Goal: Task Accomplishment & Management: Manage account settings

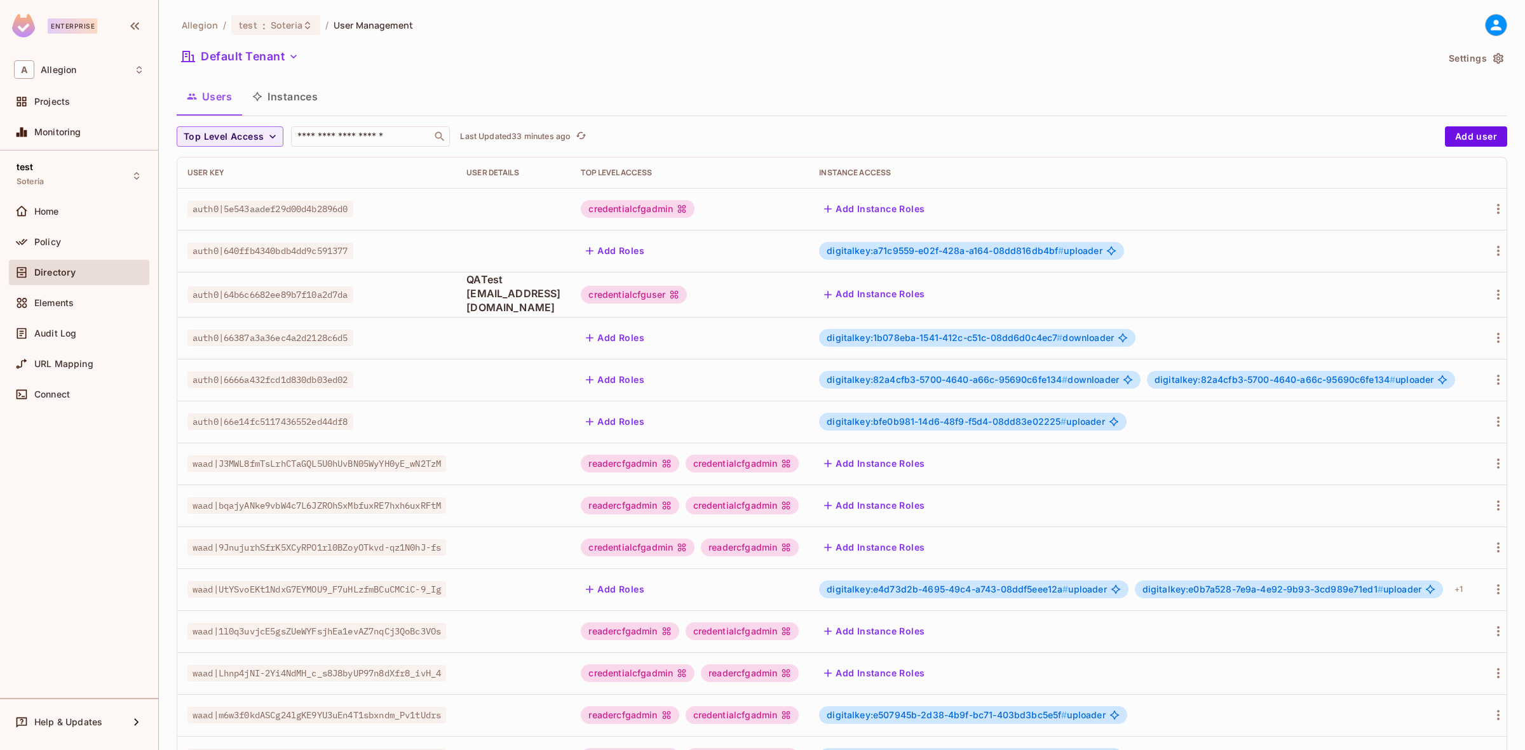
scroll to position [149, 0]
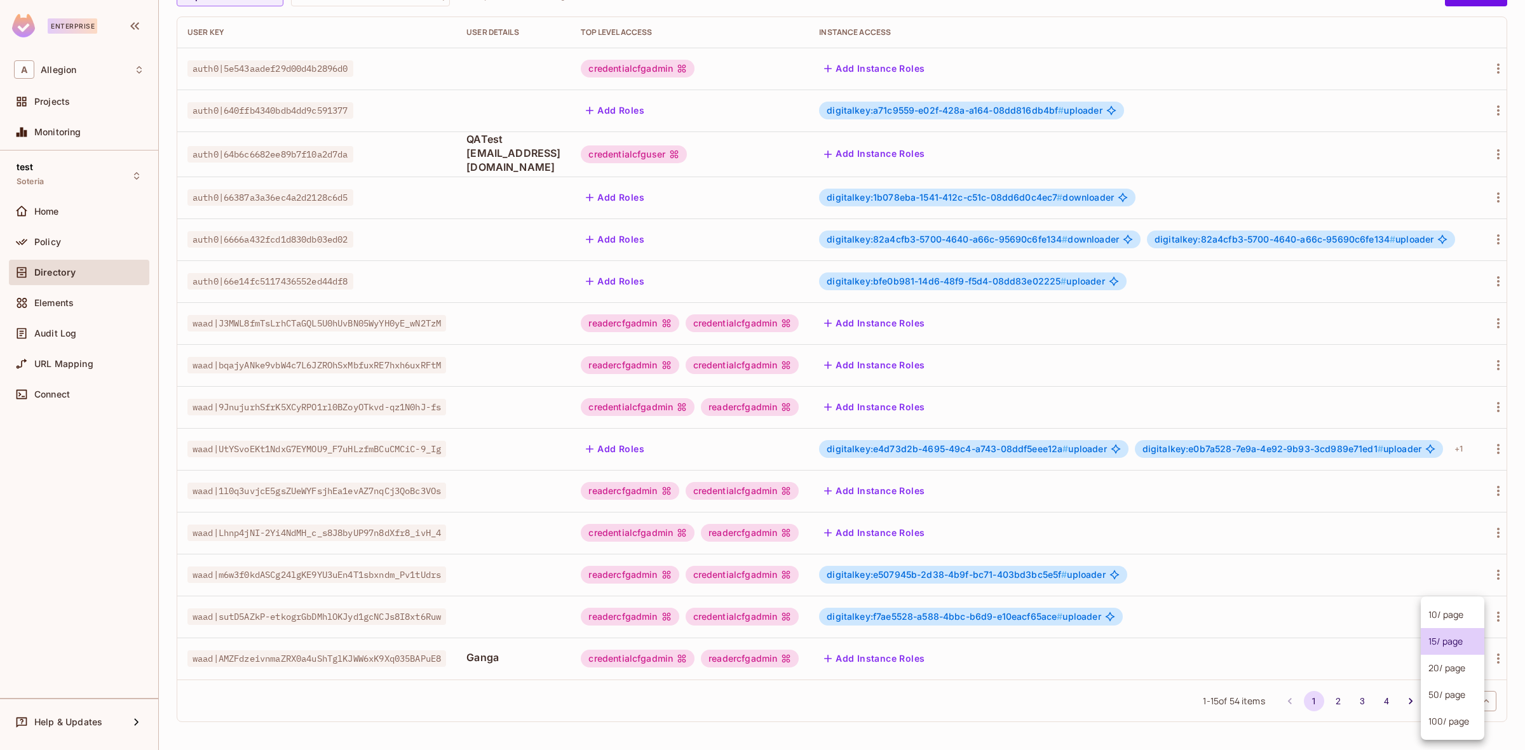
click at [1456, 698] on body "Enterprise A Allegion Projects Monitoring test Soteria Home Policy Directory El…" at bounding box center [762, 375] width 1525 height 750
click at [1452, 668] on li "20 / page" at bounding box center [1453, 668] width 64 height 27
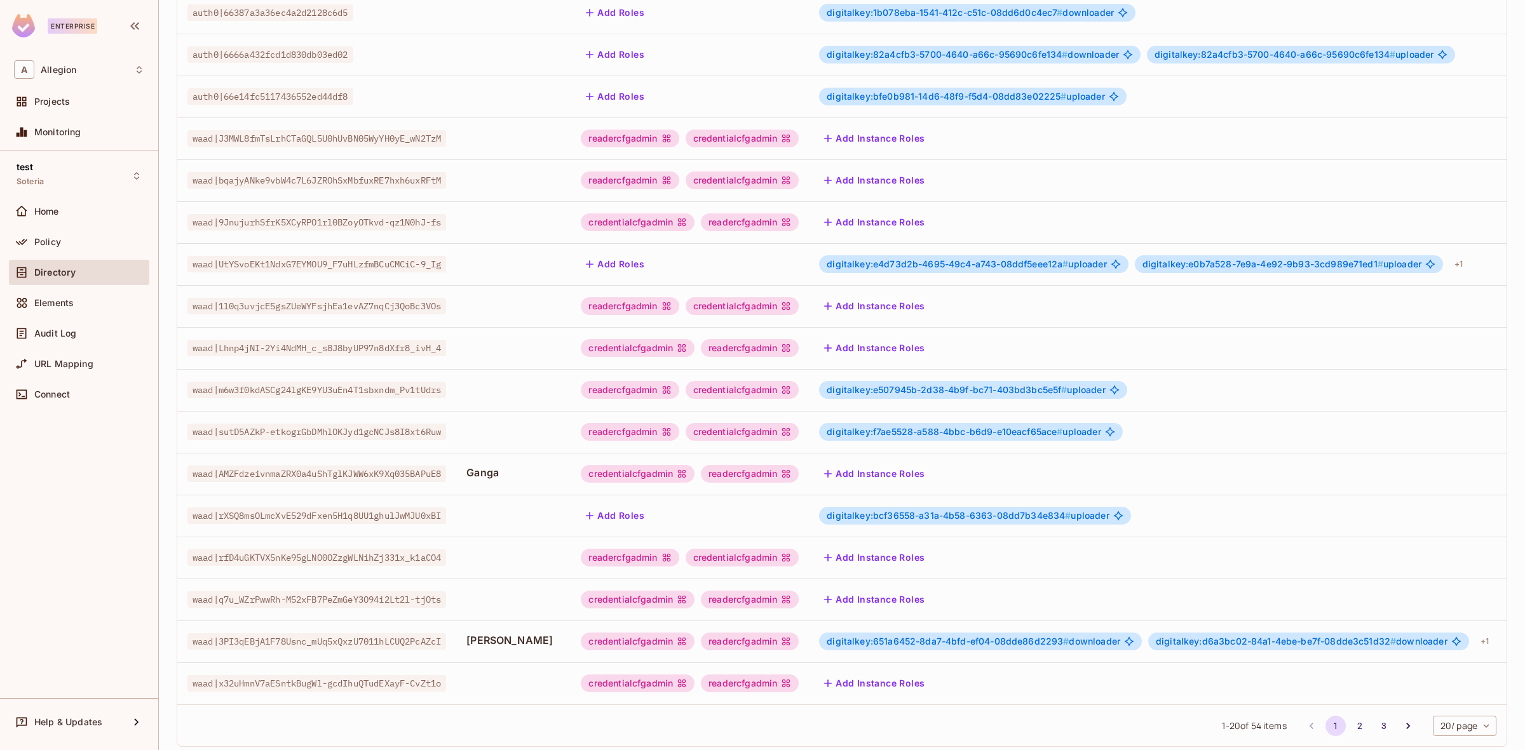
scroll to position [359, 0]
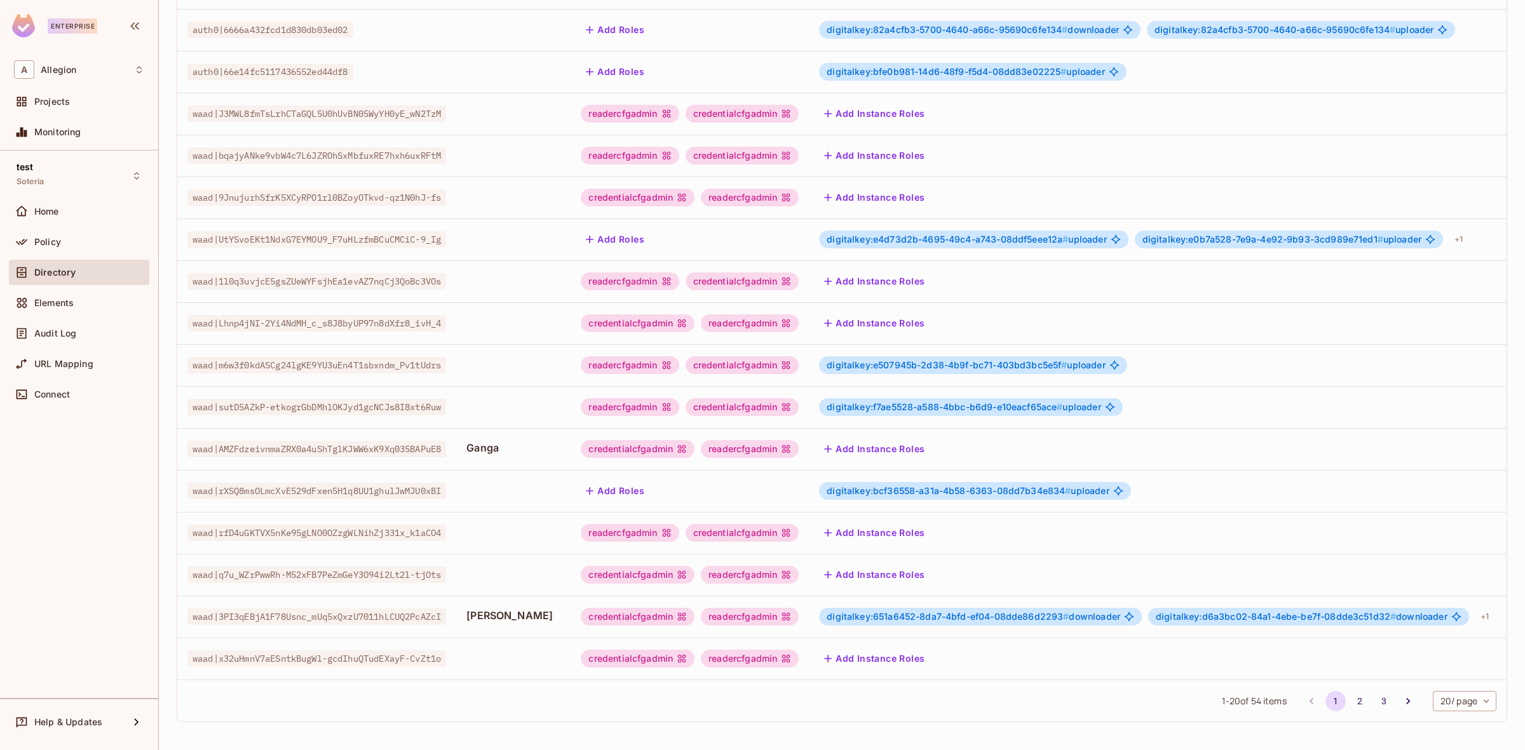
click at [998, 611] on span "digitalkey:651a6452-8da7-4bfd-ef04-08dde86d2293 #" at bounding box center [948, 616] width 242 height 11
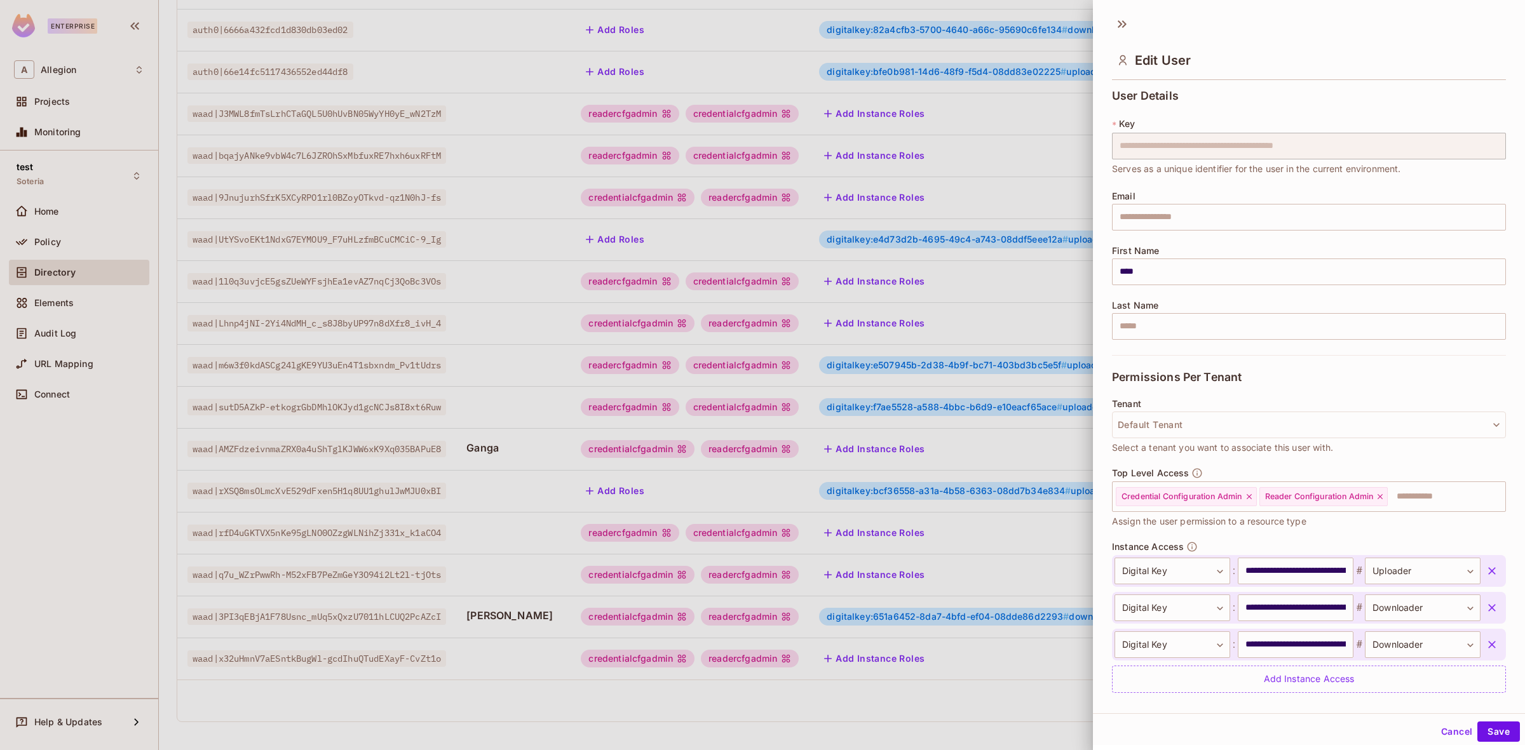
click at [1480, 567] on button "button" at bounding box center [1491, 571] width 23 height 23
click at [1480, 569] on button "button" at bounding box center [1491, 571] width 23 height 23
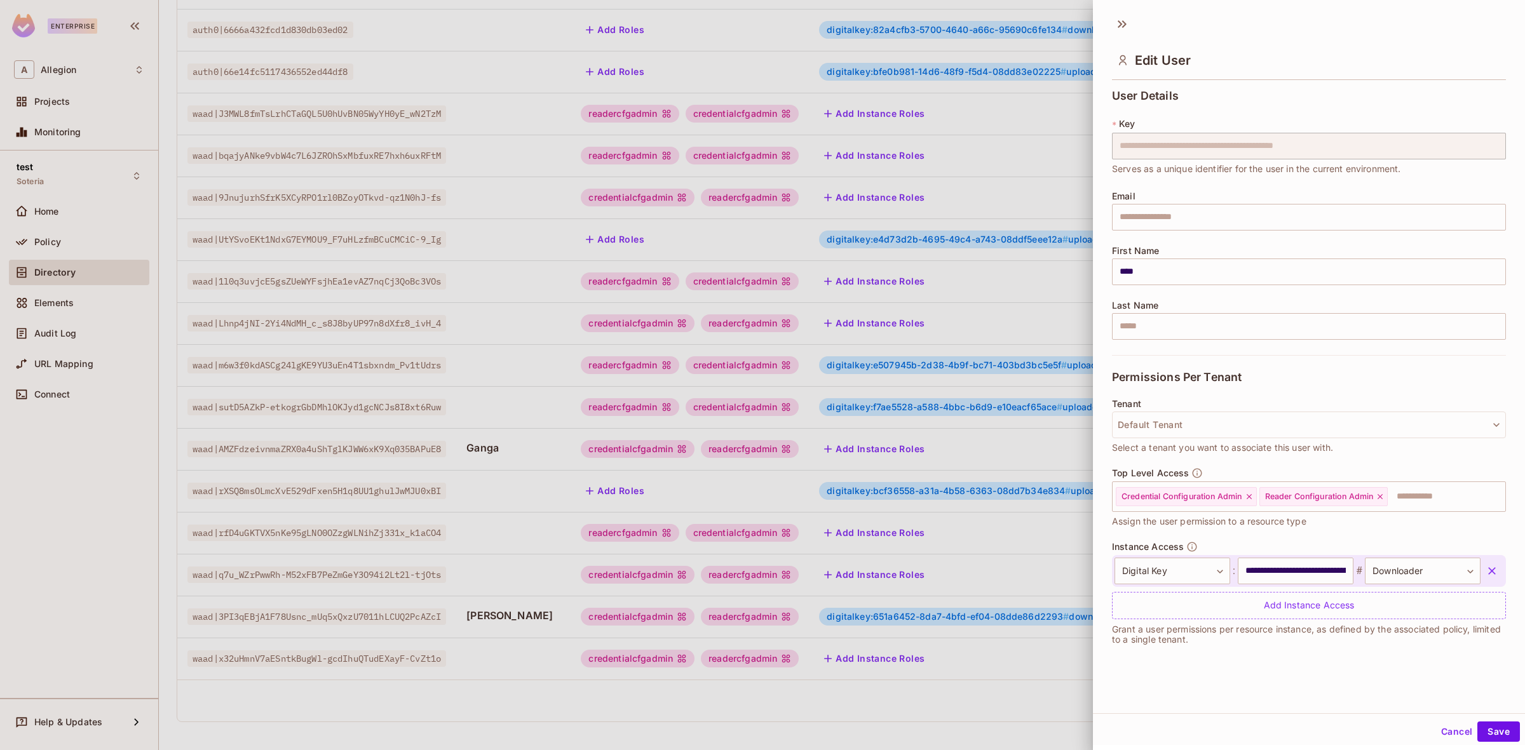
click at [1480, 569] on button "button" at bounding box center [1491, 571] width 23 height 23
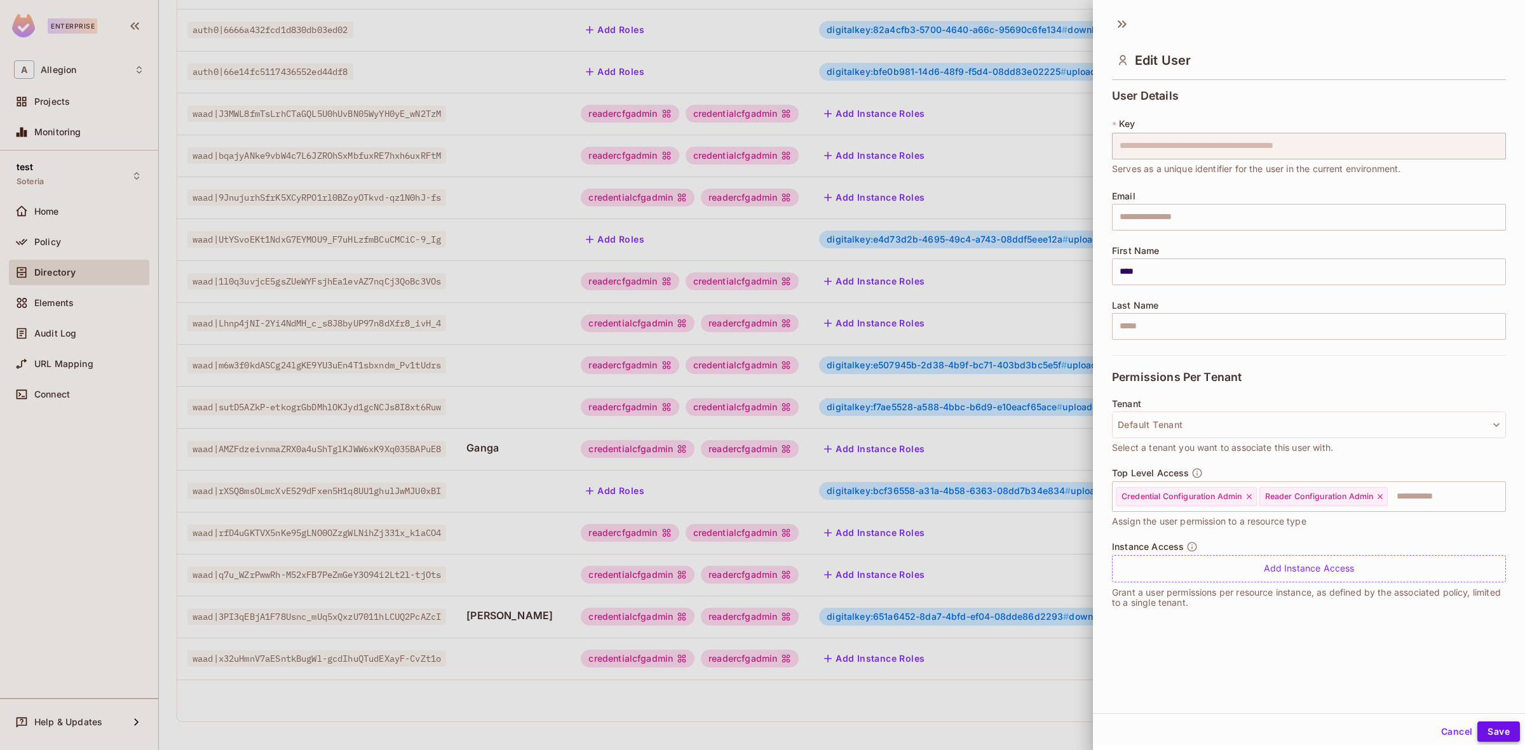
click at [1490, 729] on button "Save" at bounding box center [1498, 732] width 43 height 20
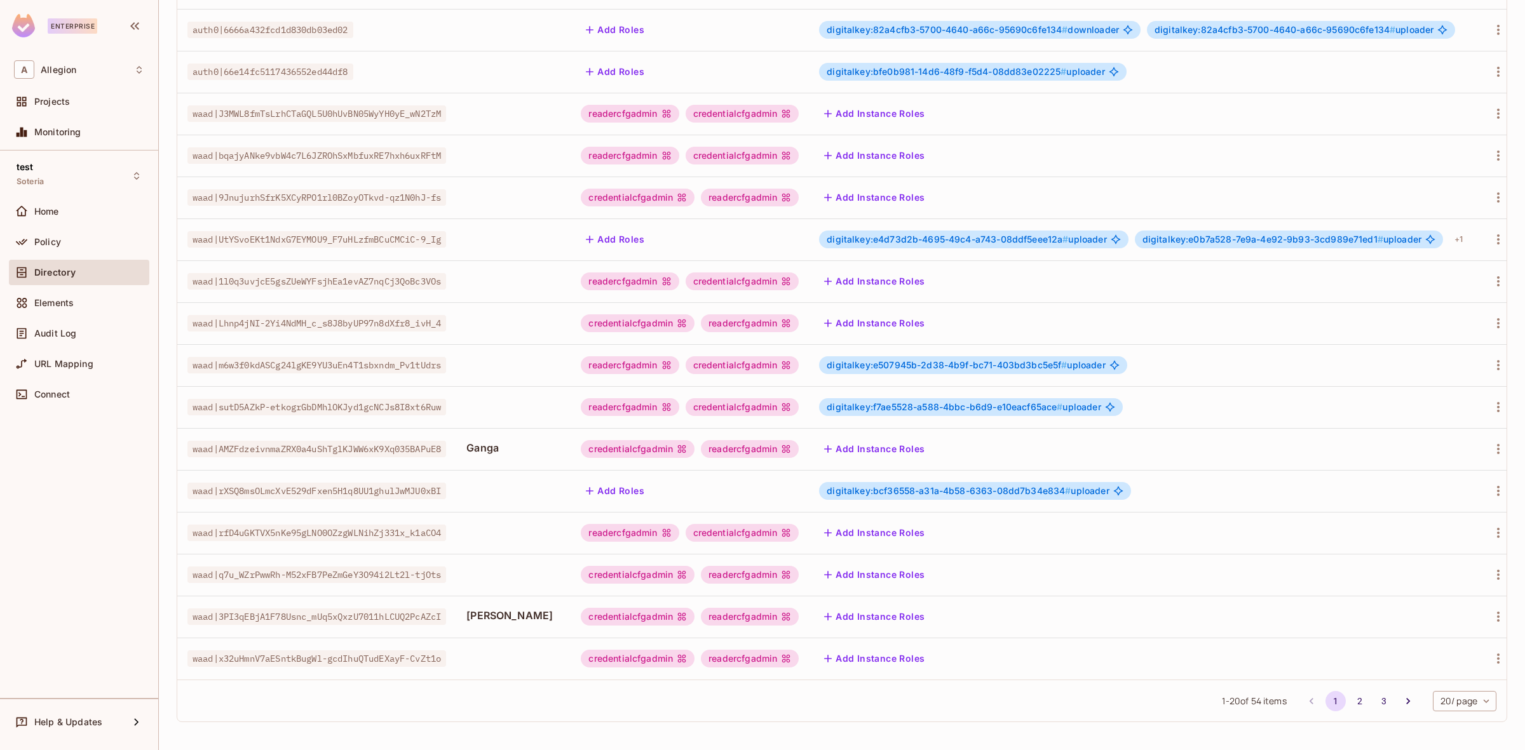
scroll to position [0, 0]
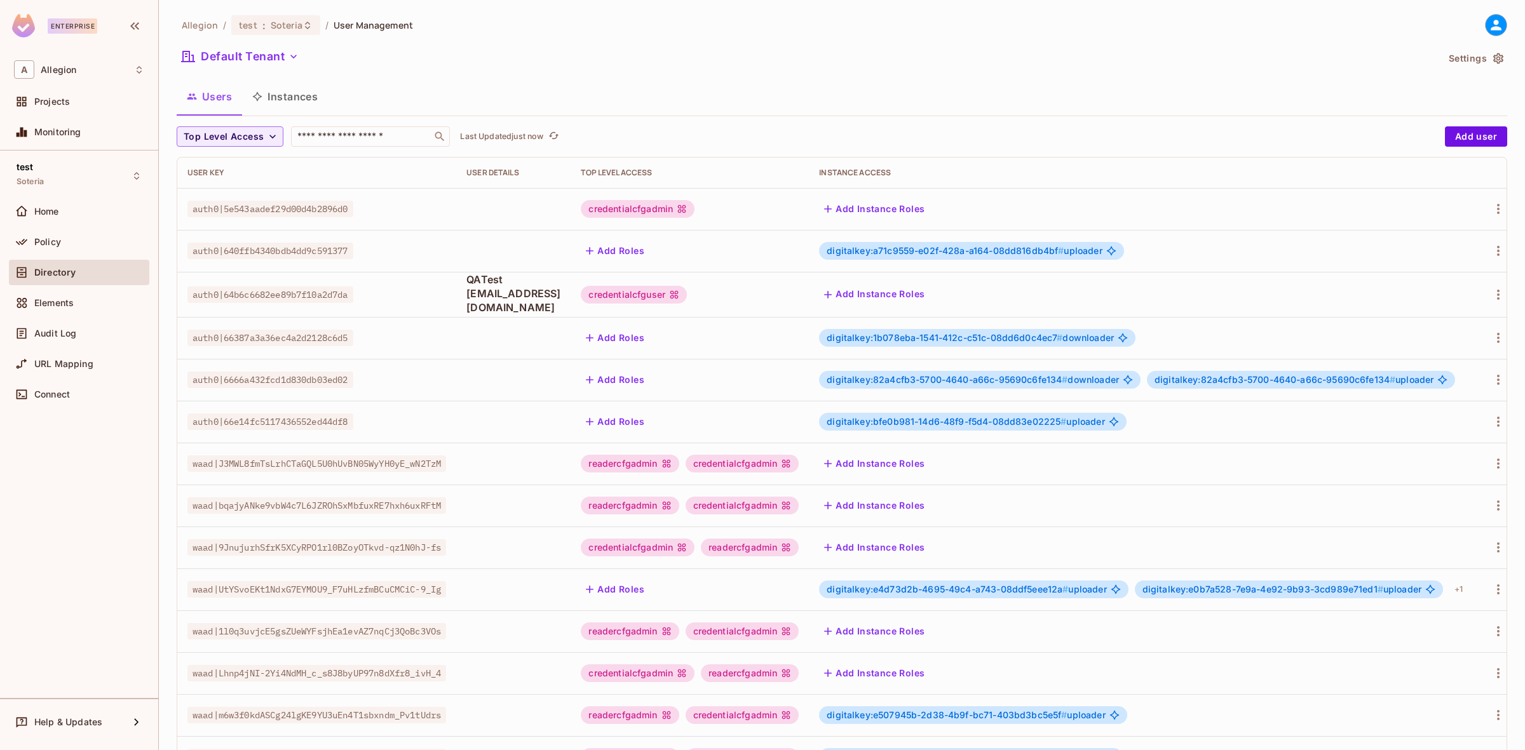
click at [283, 14] on div "Allegion / test : Soteria / User Management" at bounding box center [295, 25] width 236 height 22
click at [284, 25] on span "Soteria" at bounding box center [287, 25] width 32 height 12
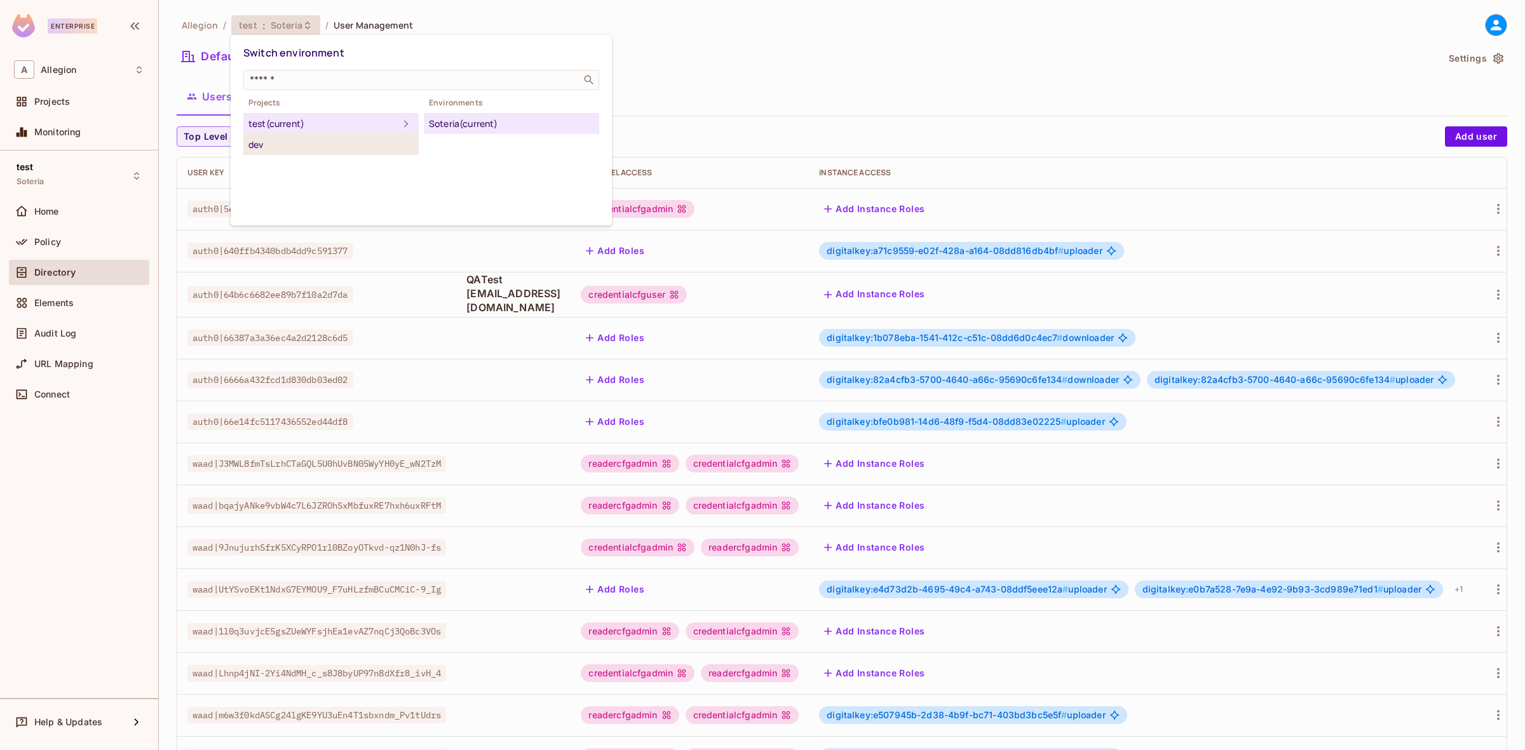
click at [281, 144] on div "dev" at bounding box center [330, 144] width 165 height 15
click at [281, 144] on div "dev" at bounding box center [323, 144] width 150 height 15
click at [447, 123] on div "Soteria" at bounding box center [511, 123] width 165 height 15
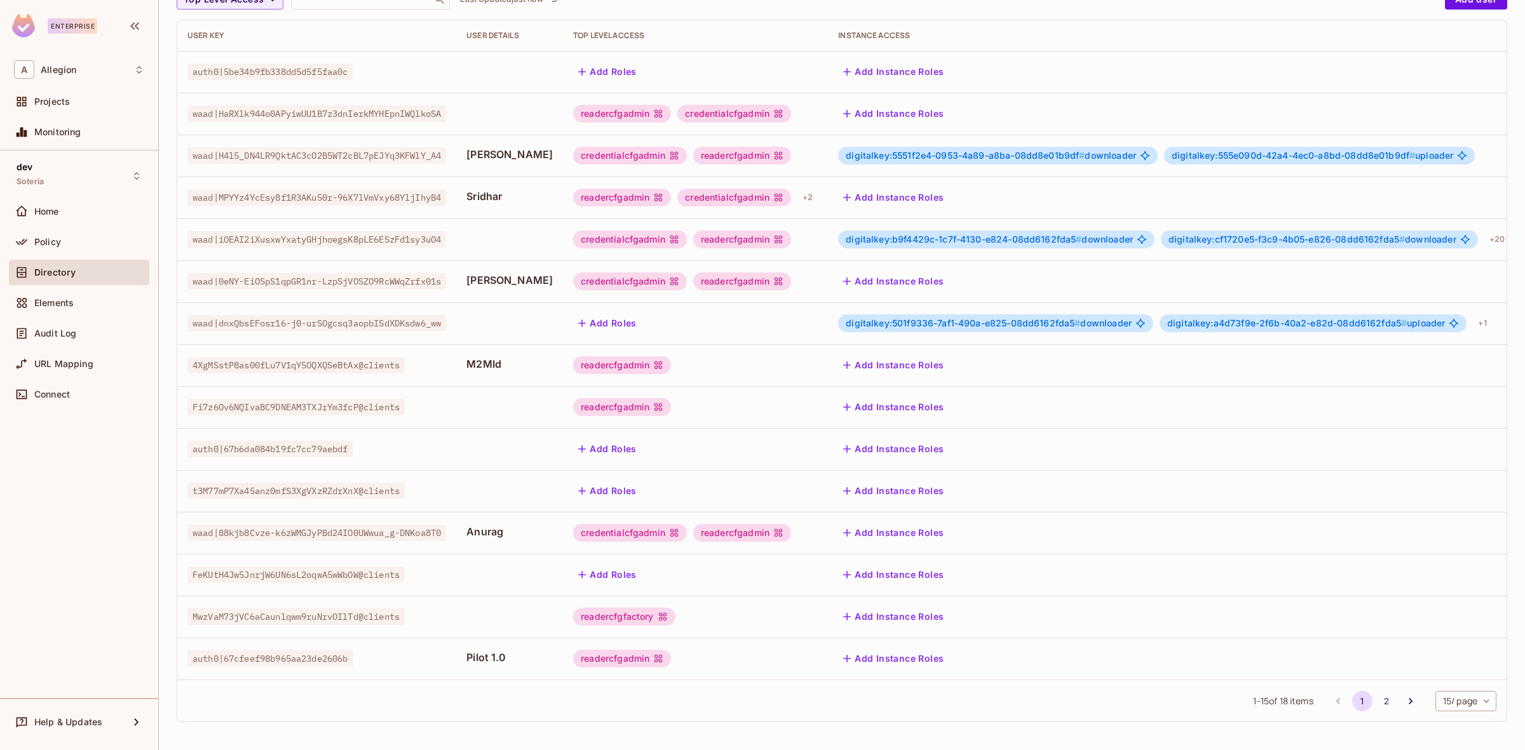
scroll to position [149, 0]
click at [937, 150] on span "digitalkey:5551f2e4-0953-4a89-a8ba-08dd8e01b9df #" at bounding box center [965, 155] width 239 height 11
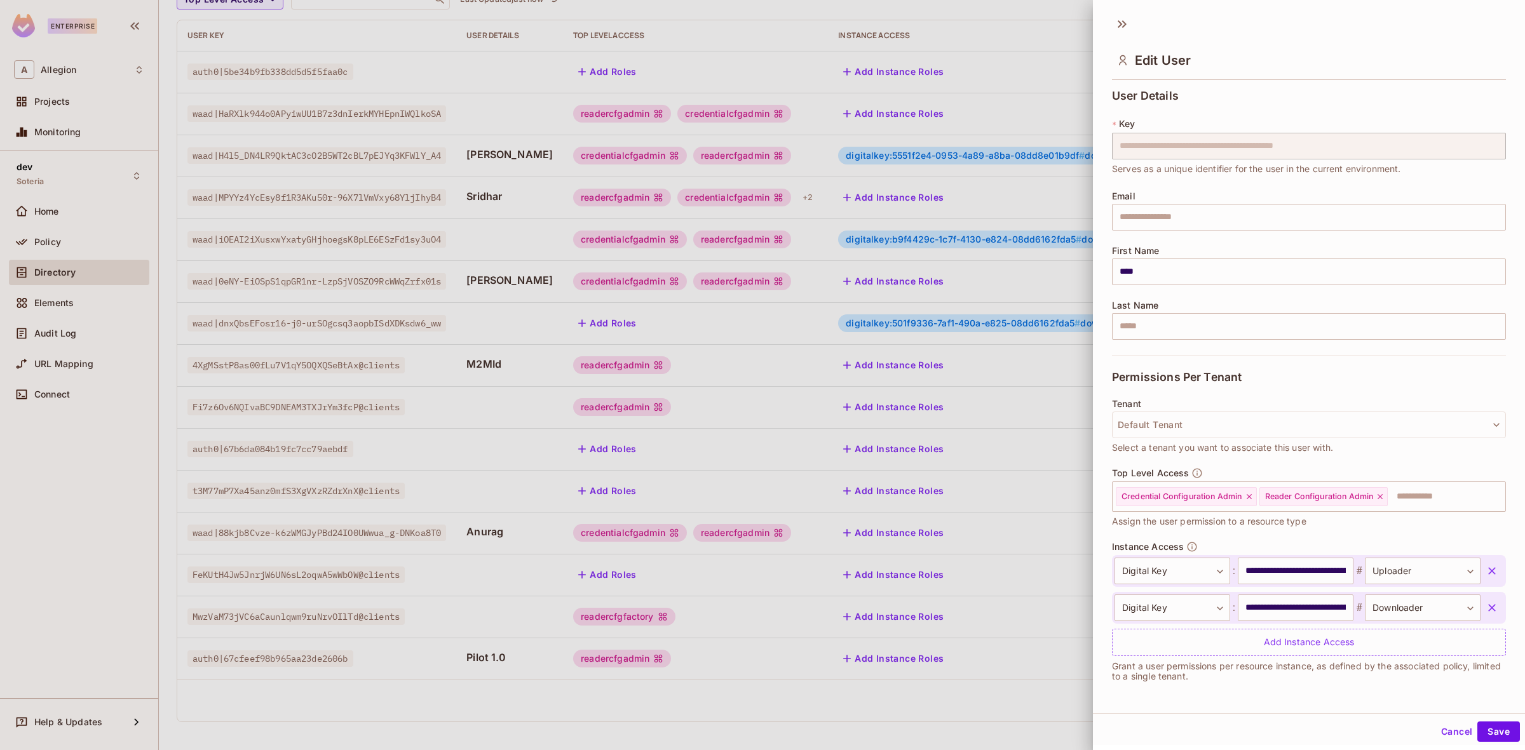
click at [1479, 562] on div "**********" at bounding box center [1309, 571] width 394 height 32
click at [1480, 567] on button "button" at bounding box center [1491, 571] width 23 height 23
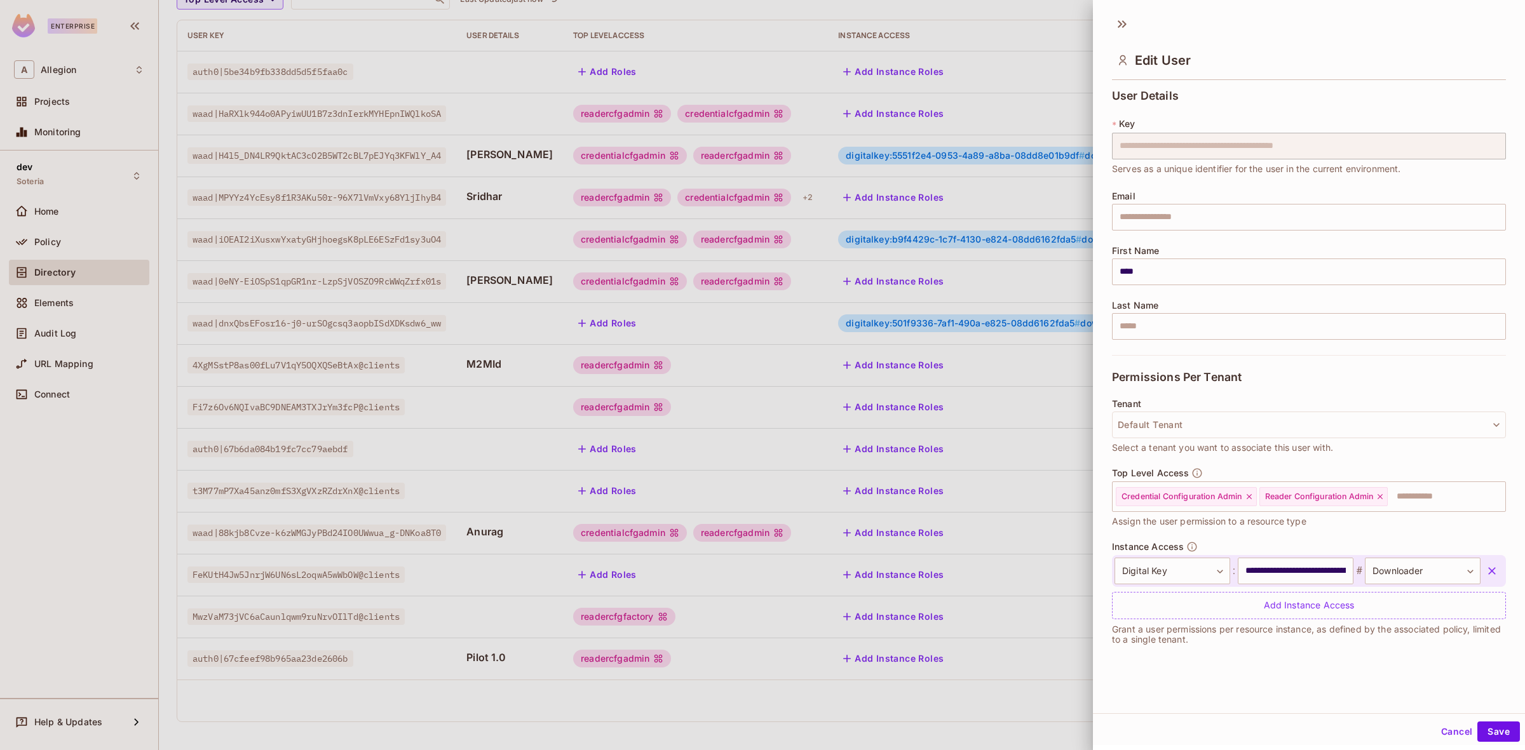
click at [1480, 575] on button "button" at bounding box center [1491, 571] width 23 height 23
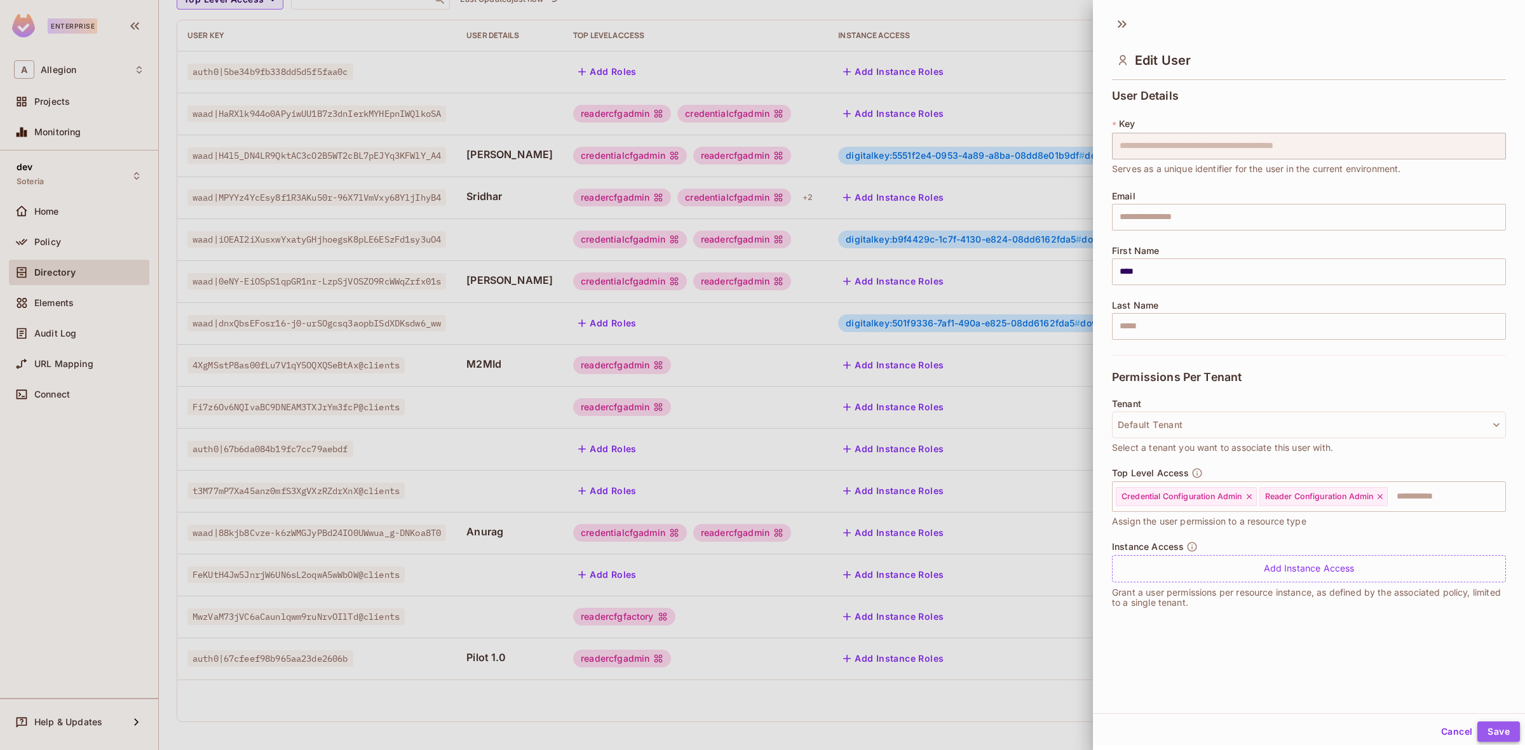
click at [1491, 728] on button "Save" at bounding box center [1498, 732] width 43 height 20
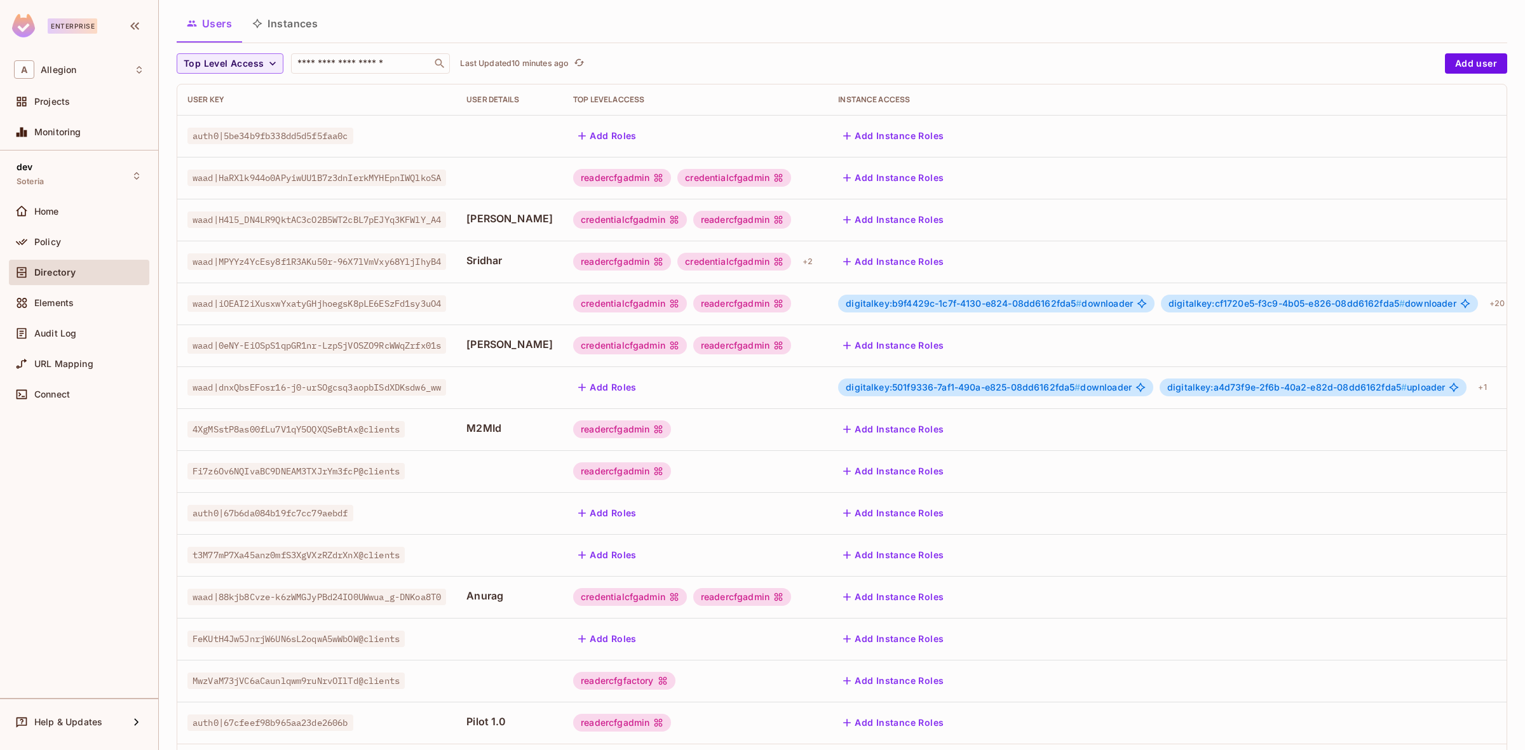
scroll to position [0, 0]
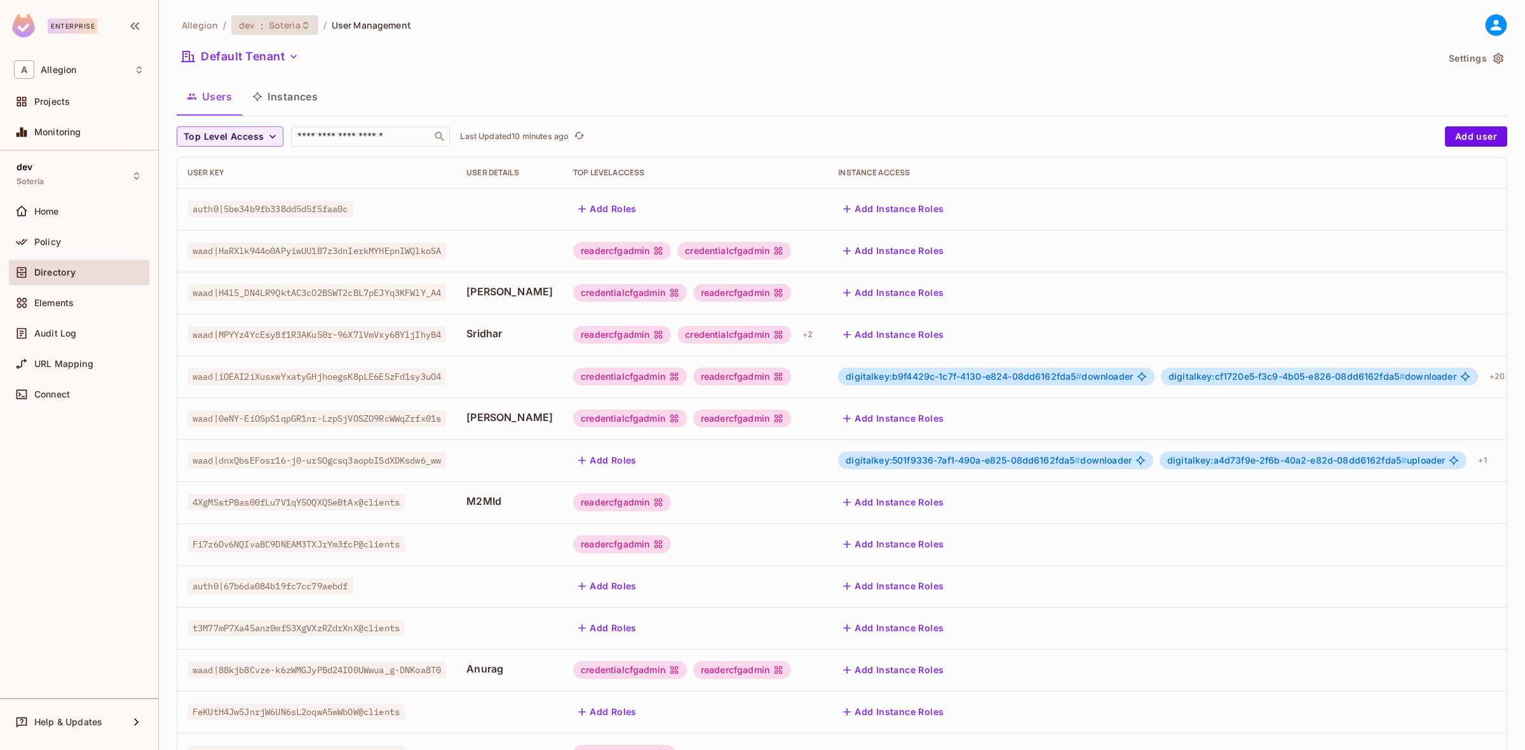
click at [273, 27] on span "Soteria" at bounding box center [285, 25] width 32 height 12
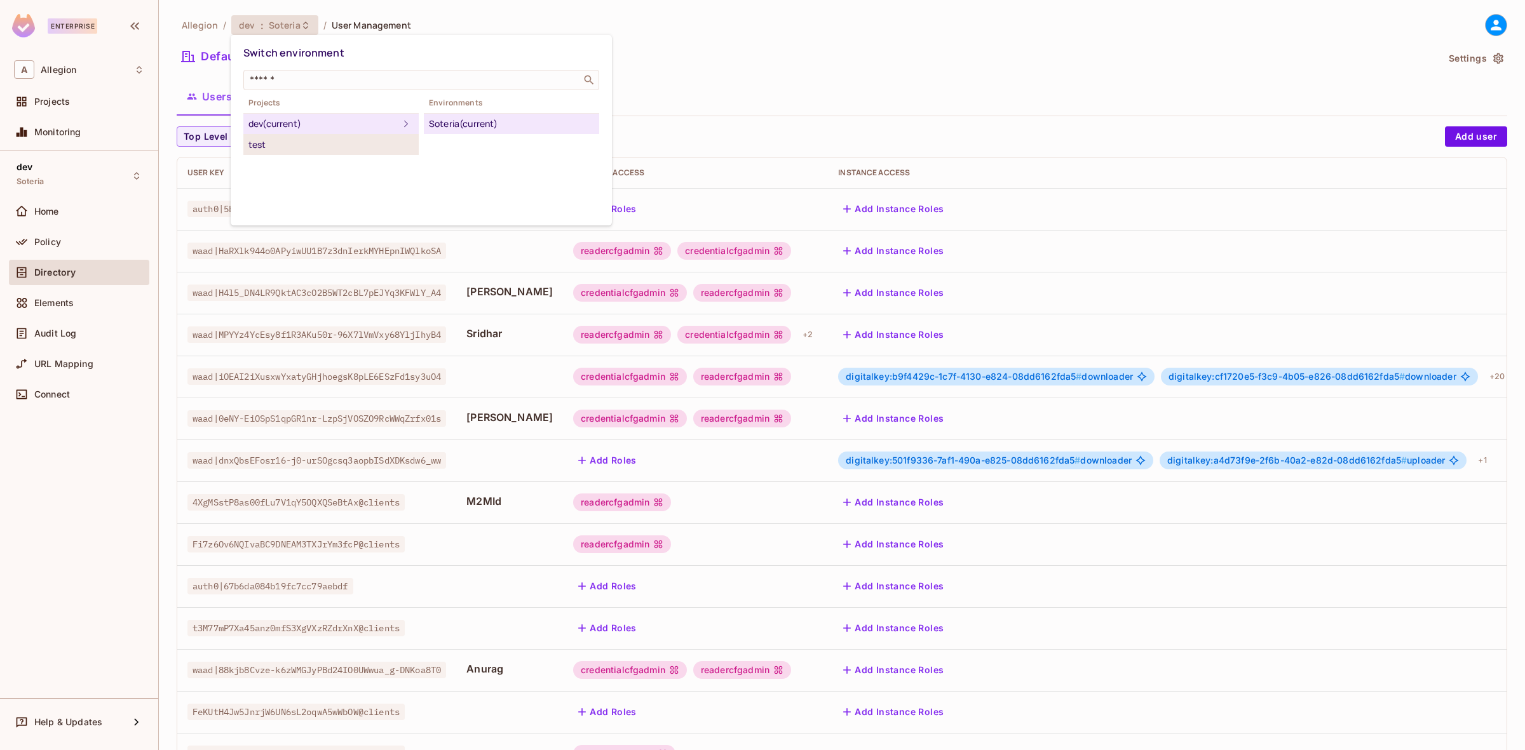
click at [269, 141] on div "test" at bounding box center [330, 144] width 165 height 15
click at [454, 125] on div "Soteria (current)" at bounding box center [511, 123] width 165 height 15
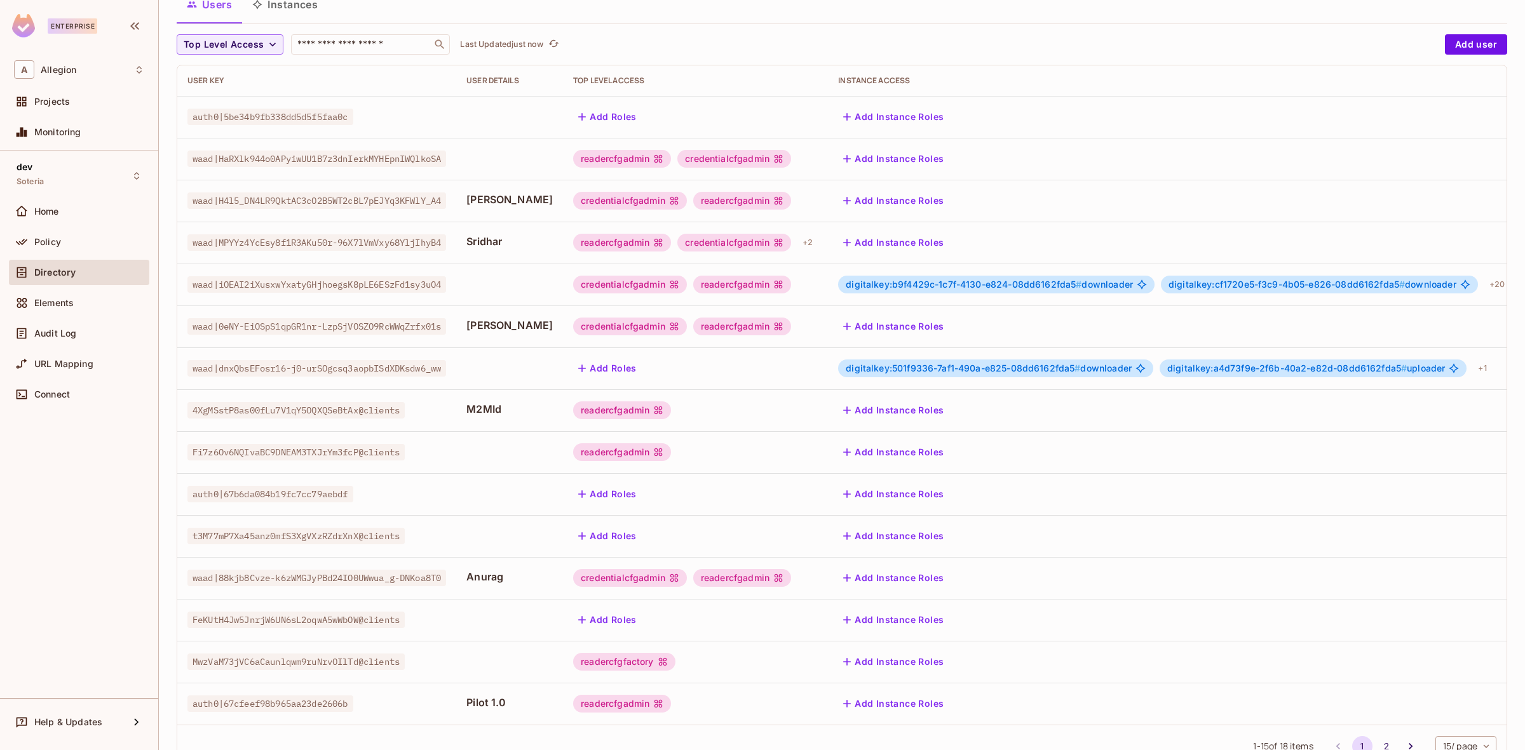
scroll to position [149, 0]
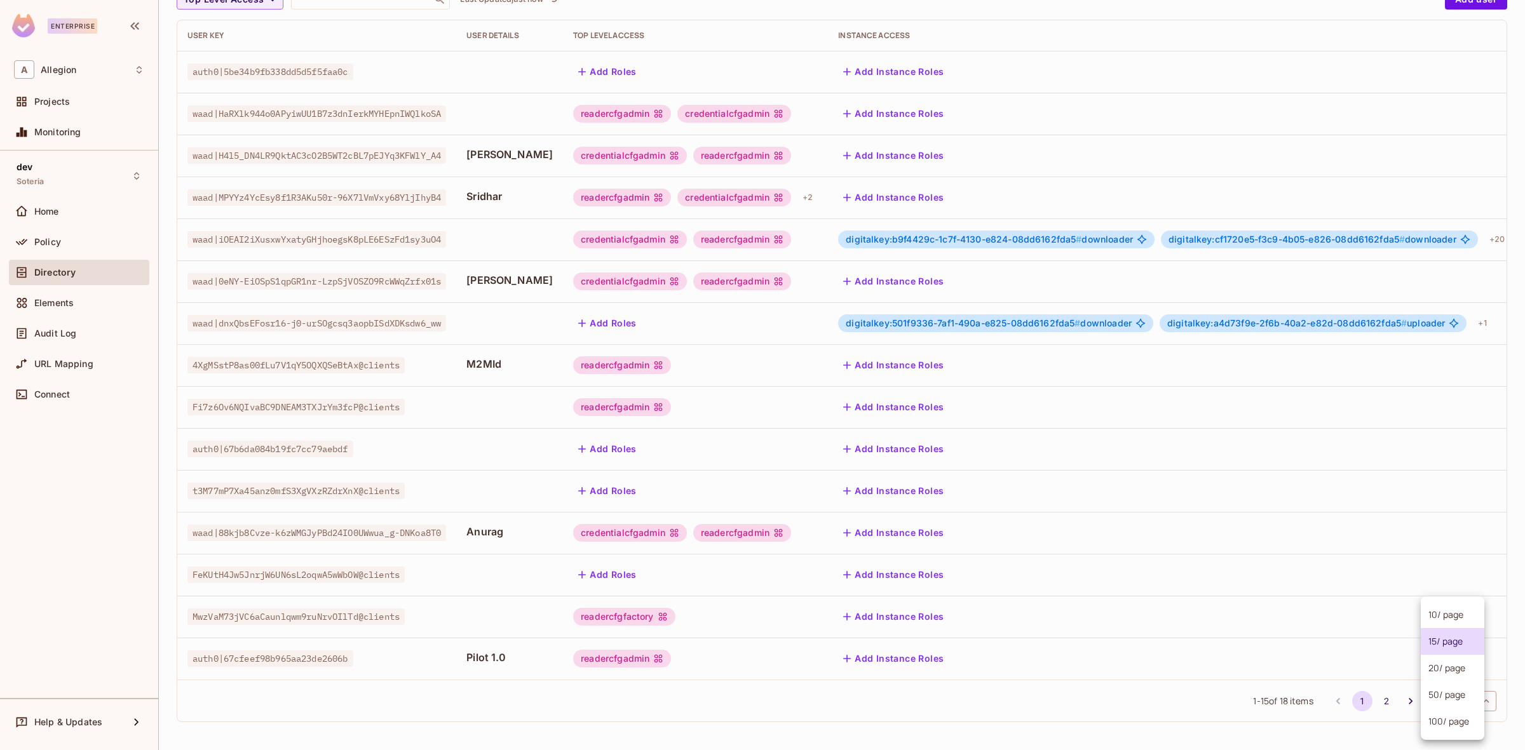
click at [1459, 703] on body "Enterprise A Allegion Projects Monitoring dev Soteria Home Policy Directory Ele…" at bounding box center [762, 375] width 1525 height 750
click at [1458, 663] on li "20 / page" at bounding box center [1453, 668] width 64 height 27
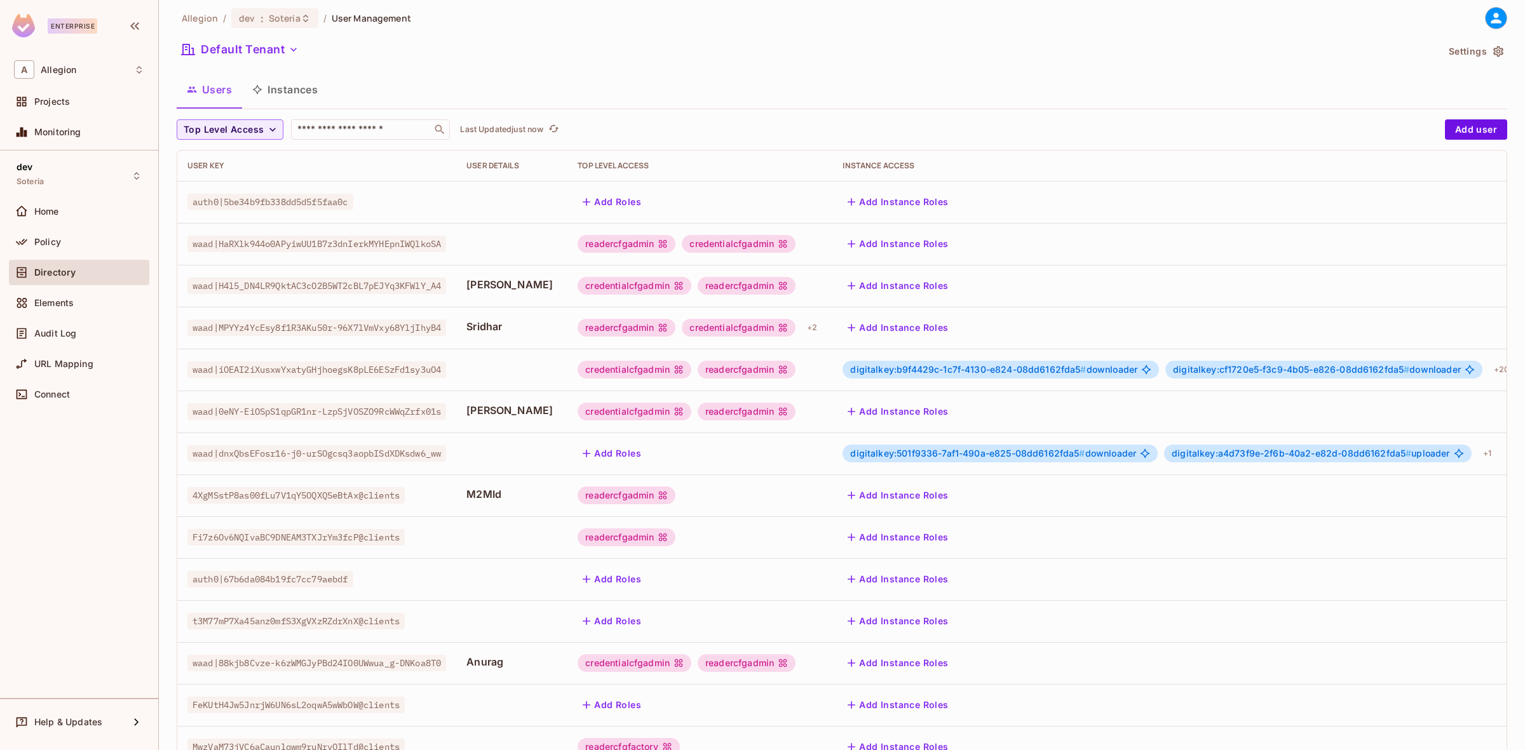
scroll to position [0, 0]
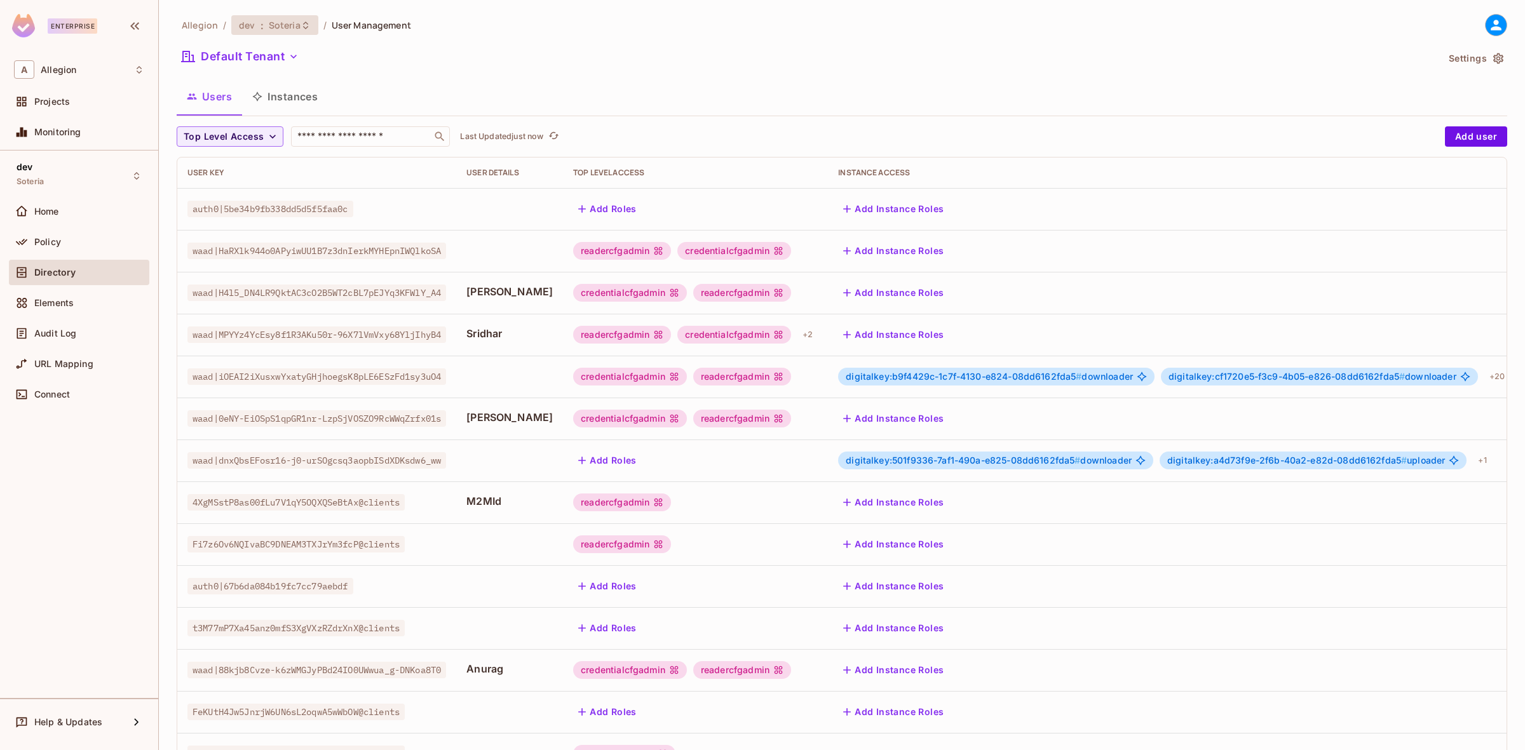
click at [292, 27] on span "Soteria" at bounding box center [285, 25] width 32 height 12
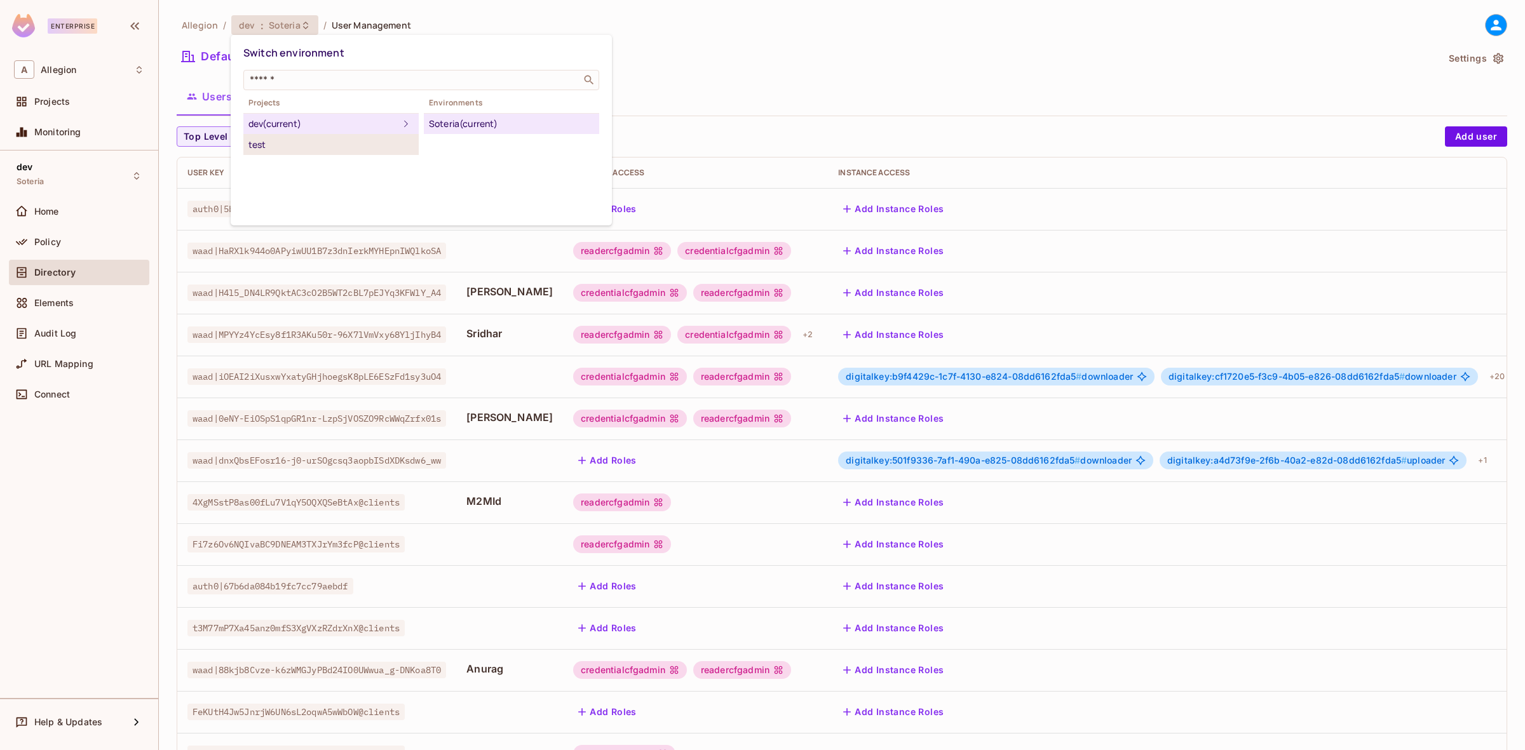
click at [294, 149] on div "test" at bounding box center [330, 144] width 165 height 15
click at [456, 124] on div "Soteria" at bounding box center [511, 123] width 165 height 15
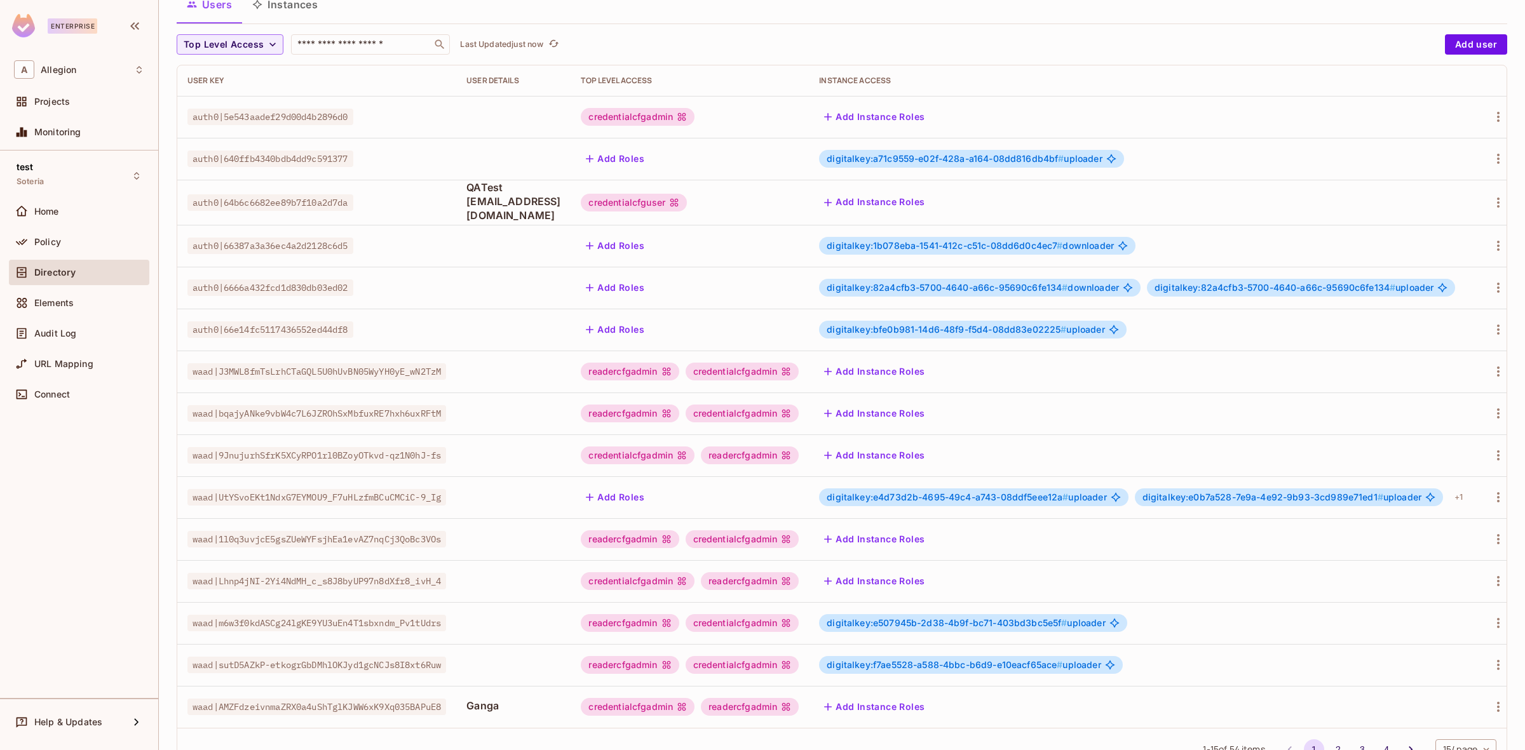
scroll to position [149, 0]
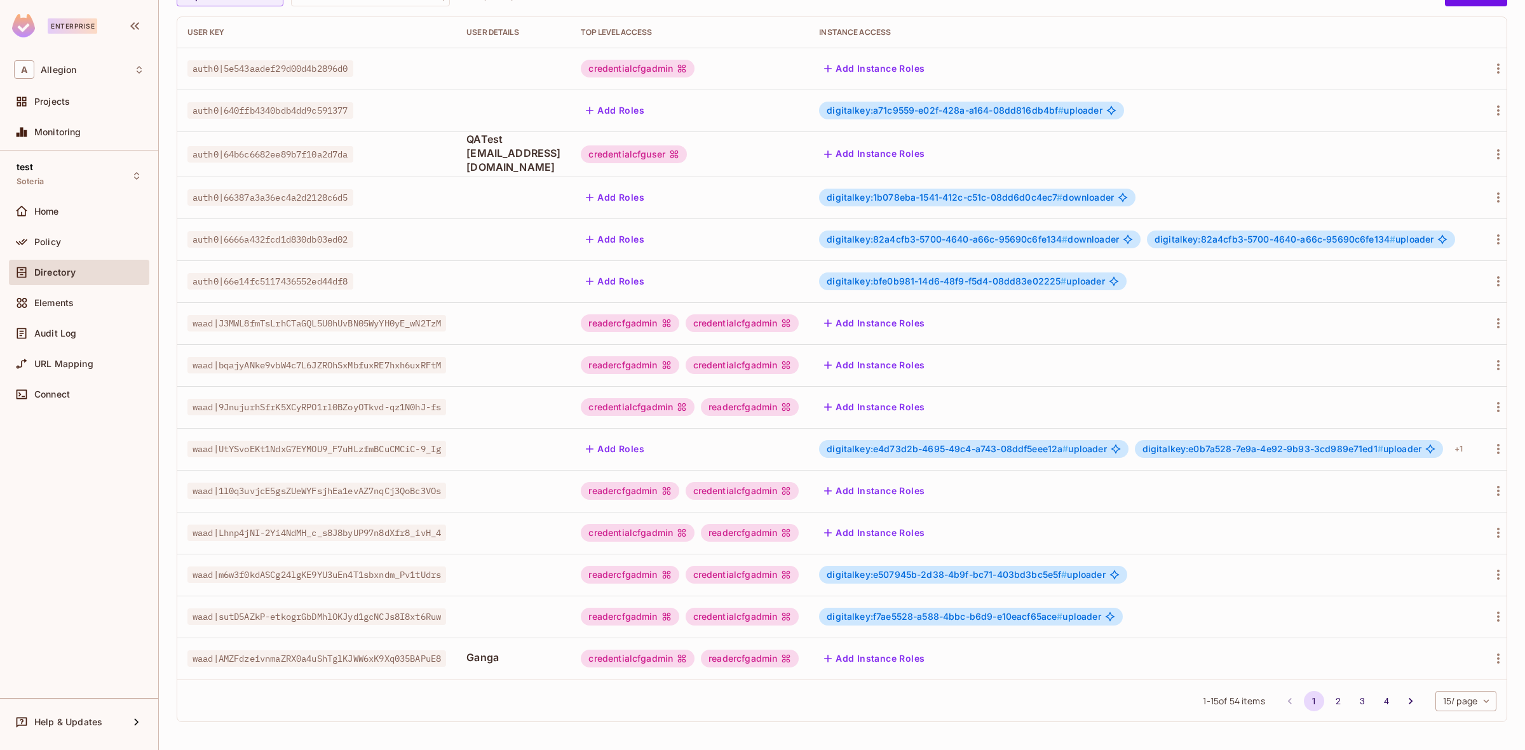
click at [1433, 694] on body "Enterprise A Allegion Projects Monitoring test Soteria Home Policy Directory El…" at bounding box center [762, 375] width 1525 height 750
click at [1429, 667] on li "20 / page" at bounding box center [1453, 668] width 64 height 27
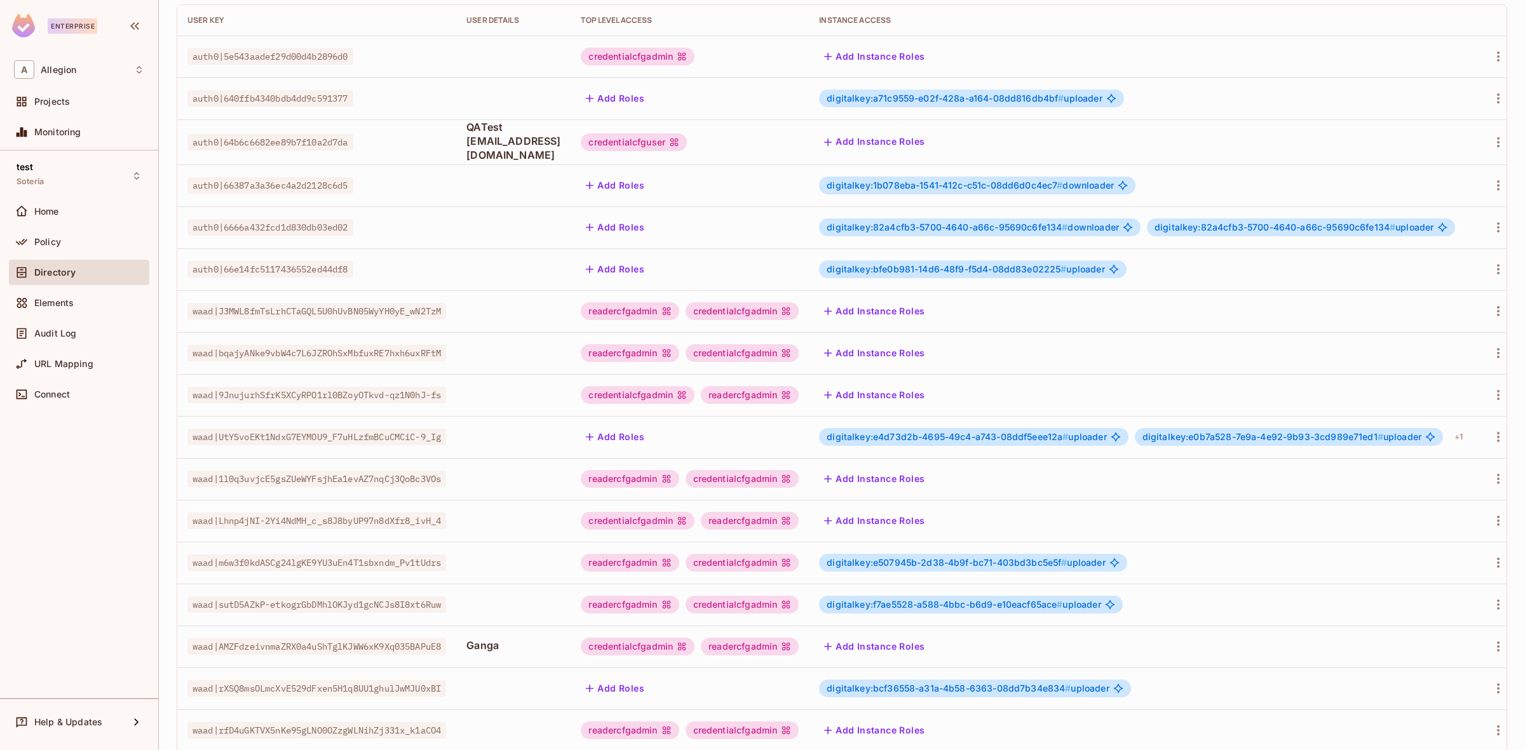
scroll to position [359, 0]
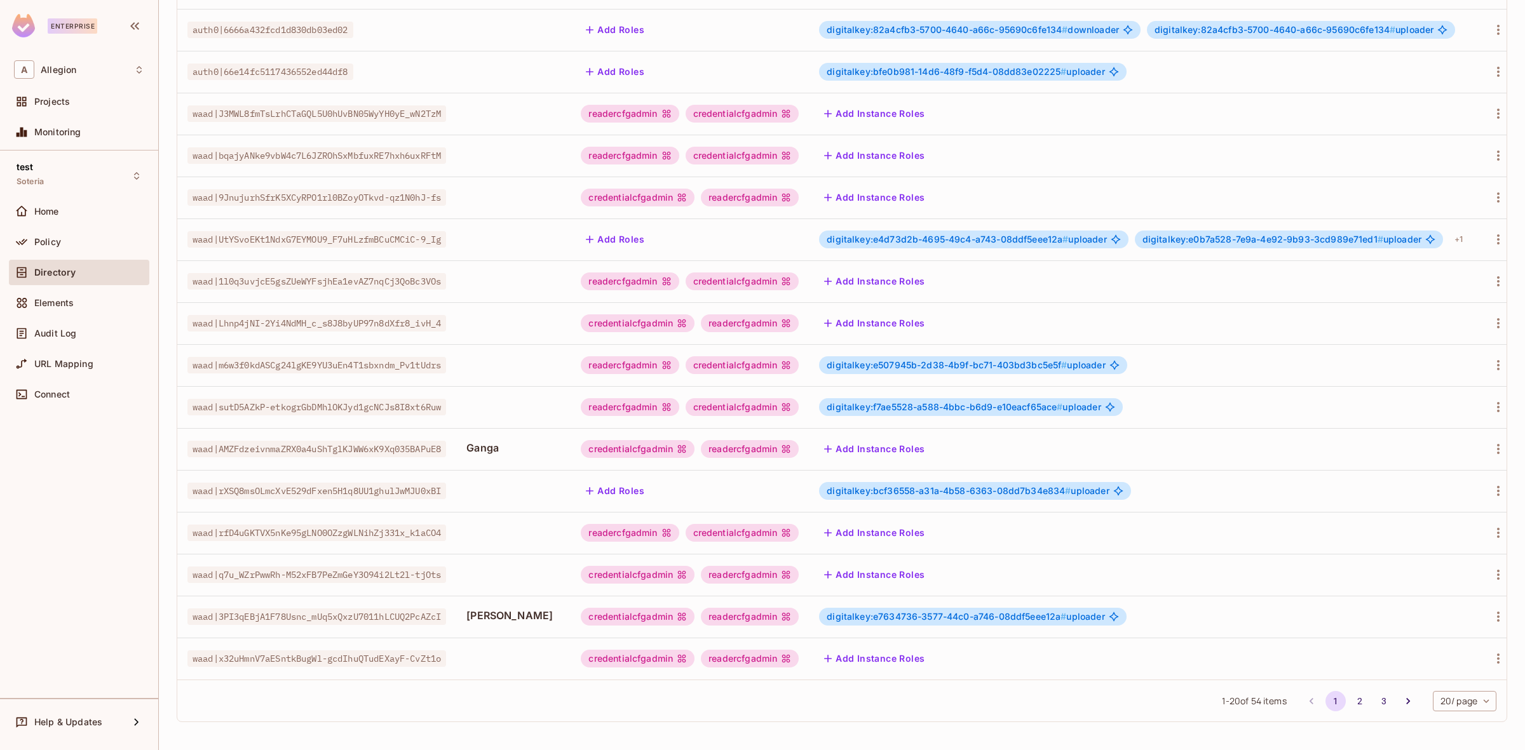
click at [954, 611] on span "digitalkey:e7634736-3577-44c0-a746-08ddf5eee12a #" at bounding box center [947, 616] width 240 height 11
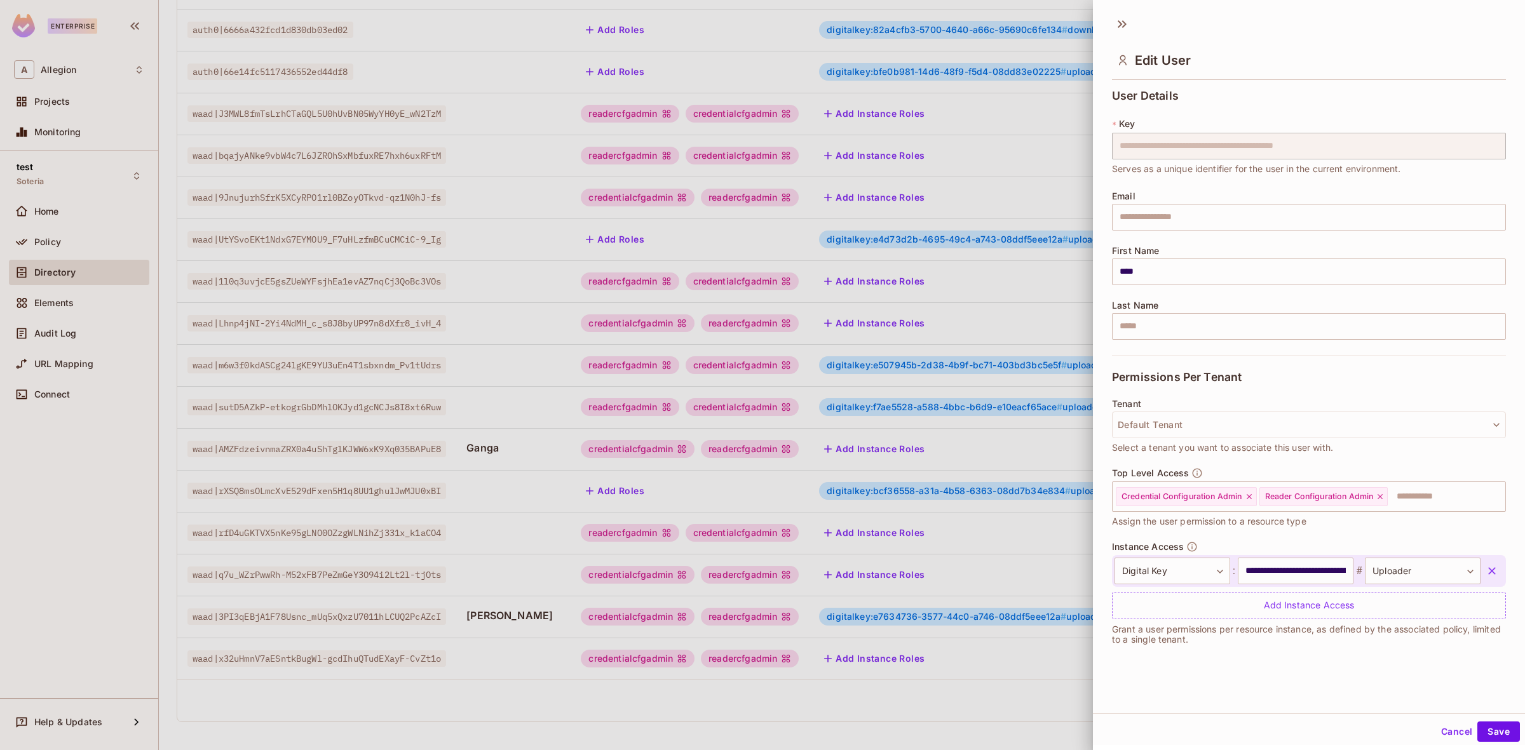
click at [1485, 567] on icon "button" at bounding box center [1491, 571] width 13 height 13
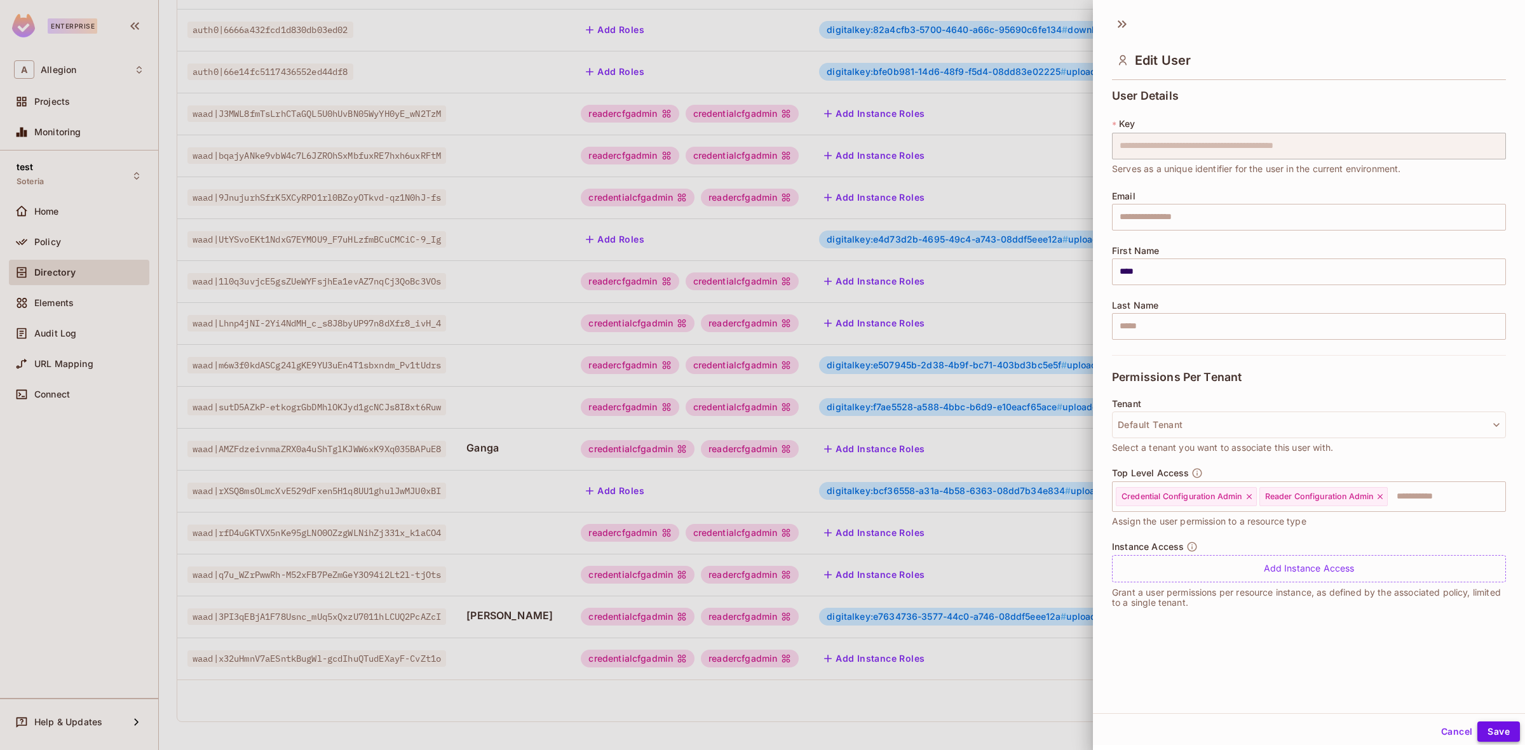
click at [1485, 723] on button "Save" at bounding box center [1498, 732] width 43 height 20
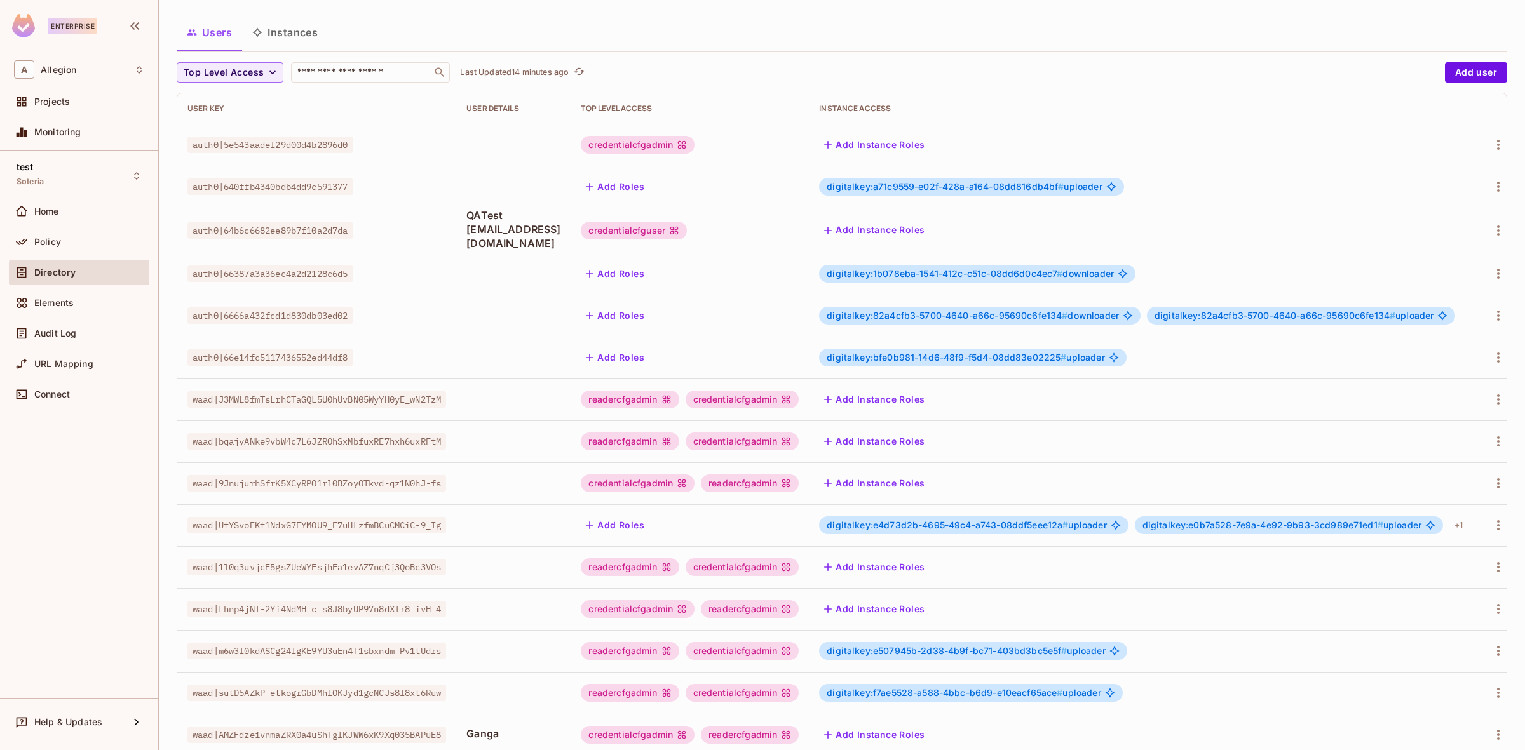
scroll to position [64, 0]
